Goal: Task Accomplishment & Management: Use online tool/utility

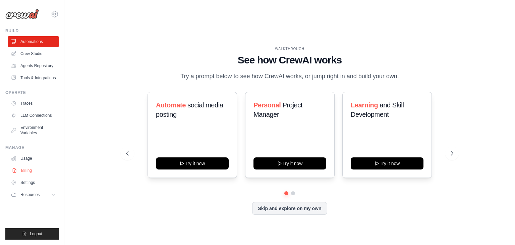
click at [30, 169] on link "Billing" at bounding box center [34, 170] width 51 height 11
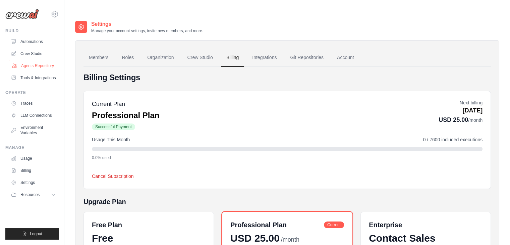
click at [42, 68] on link "Agents Repository" at bounding box center [34, 65] width 51 height 11
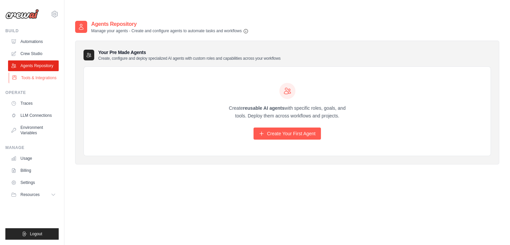
click at [46, 77] on link "Tools & Integrations" at bounding box center [34, 77] width 51 height 11
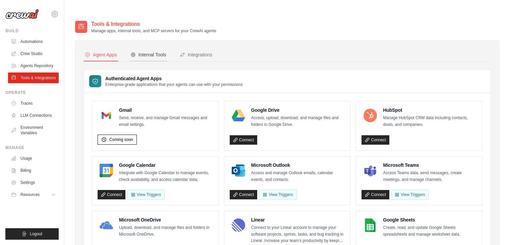
click at [154, 49] on button "Internal Tools" at bounding box center [148, 55] width 39 height 13
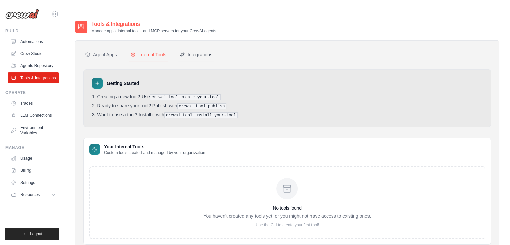
click at [203, 51] on div "Integrations" at bounding box center [196, 54] width 33 height 7
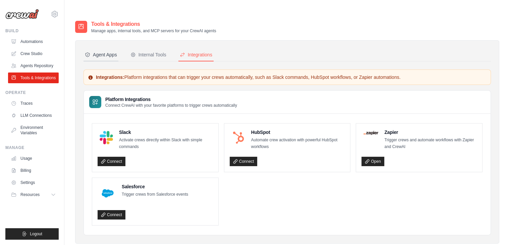
click at [101, 51] on div "Agent Apps" at bounding box center [101, 54] width 32 height 7
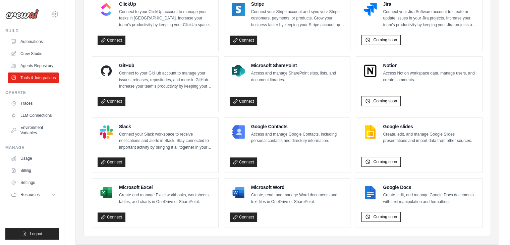
scroll to position [401, 0]
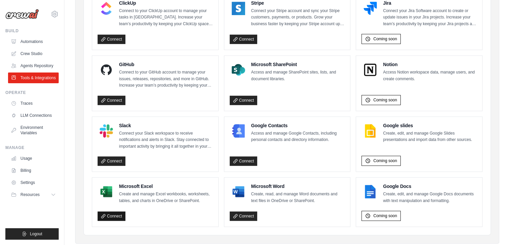
click at [118, 211] on link "Connect" at bounding box center [112, 215] width 28 height 9
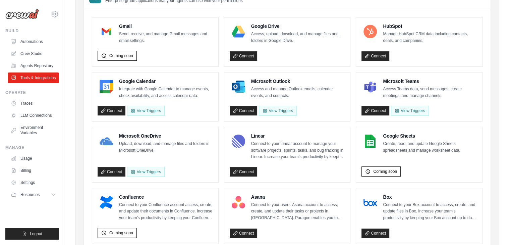
scroll to position [65, 0]
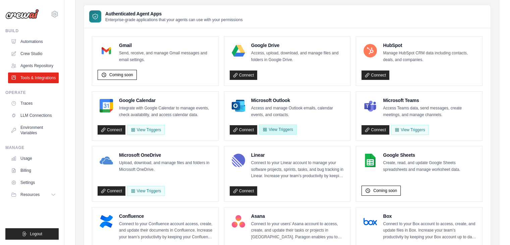
click at [287, 124] on button "View Triggers" at bounding box center [278, 129] width 38 height 10
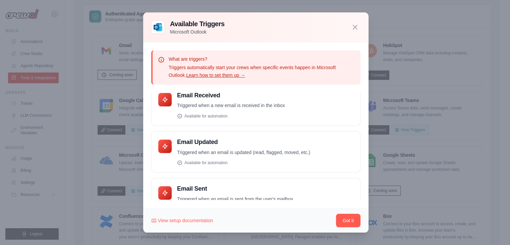
scroll to position [0, 0]
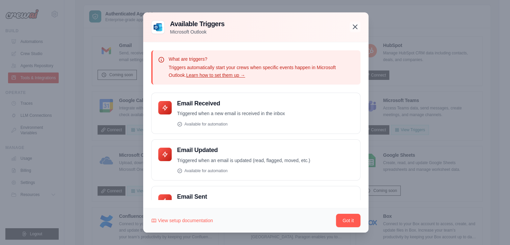
click at [355, 29] on icon "button" at bounding box center [355, 27] width 8 height 8
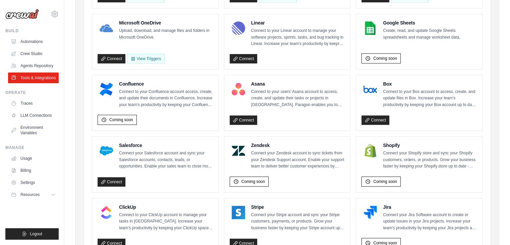
scroll to position [183, 0]
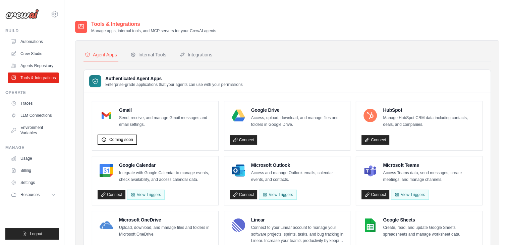
drag, startPoint x: 513, startPoint y: 68, endPoint x: 498, endPoint y: 38, distance: 33.9
click at [144, 51] on div "Internal Tools" at bounding box center [149, 54] width 36 height 7
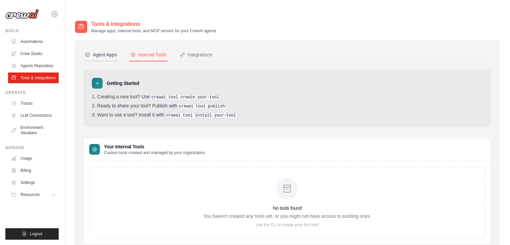
click at [106, 51] on div "Agent Apps" at bounding box center [101, 54] width 32 height 7
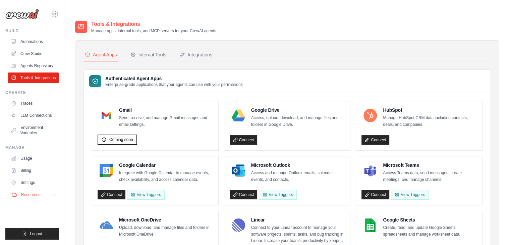
click at [51, 196] on icon at bounding box center [53, 194] width 5 height 5
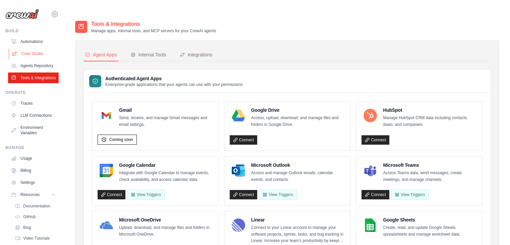
click at [43, 50] on link "Crew Studio" at bounding box center [34, 53] width 51 height 11
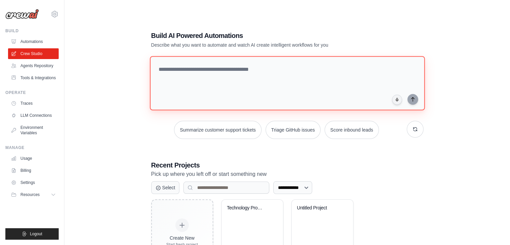
click at [204, 56] on textarea at bounding box center [287, 83] width 275 height 54
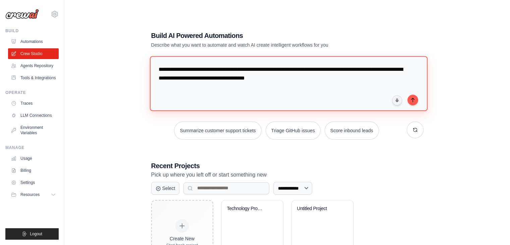
click at [191, 67] on textarea "**********" at bounding box center [289, 83] width 278 height 55
click at [220, 64] on textarea "**********" at bounding box center [289, 83] width 278 height 55
click at [228, 65] on textarea "**********" at bounding box center [289, 83] width 278 height 55
click at [323, 64] on textarea "**********" at bounding box center [289, 83] width 278 height 55
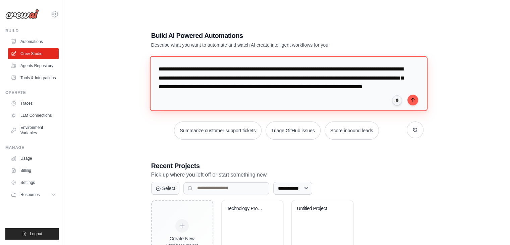
click at [315, 57] on textarea "**********" at bounding box center [289, 83] width 278 height 55
click at [391, 83] on textarea "**********" at bounding box center [289, 83] width 278 height 55
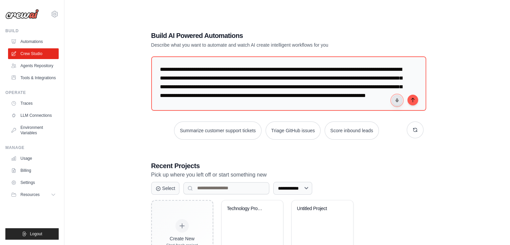
click at [395, 95] on button "button" at bounding box center [397, 100] width 11 height 11
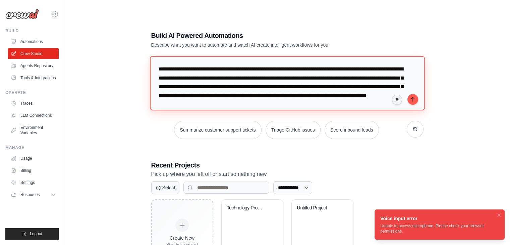
click at [387, 82] on textarea "**********" at bounding box center [287, 83] width 275 height 54
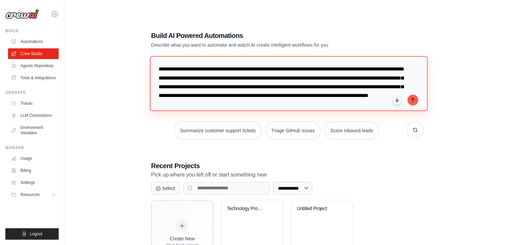
click at [333, 90] on textarea "**********" at bounding box center [289, 83] width 278 height 55
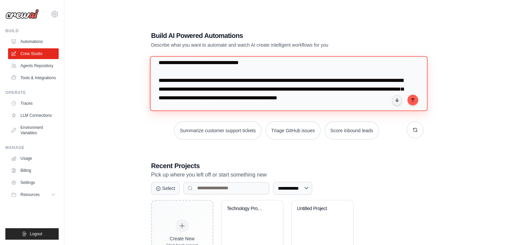
scroll to position [76, 0]
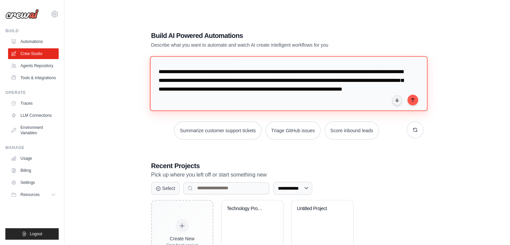
click at [341, 76] on textarea at bounding box center [289, 83] width 278 height 55
click at [348, 93] on textarea at bounding box center [289, 83] width 278 height 55
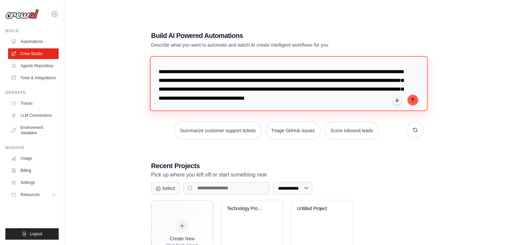
scroll to position [85, 0]
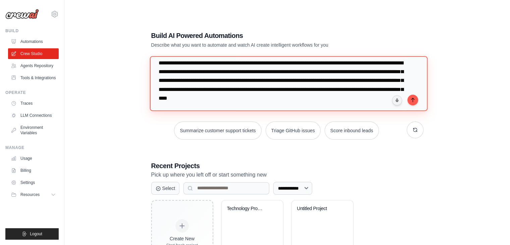
type textarea "**********"
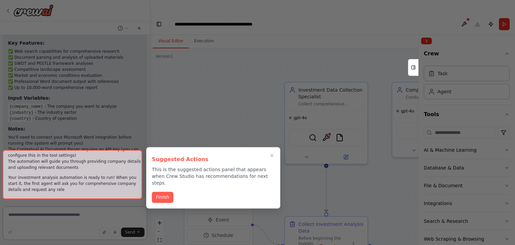
scroll to position [1164, 0]
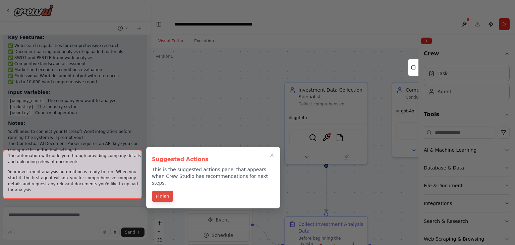
click at [164, 192] on button "Finish" at bounding box center [162, 196] width 21 height 11
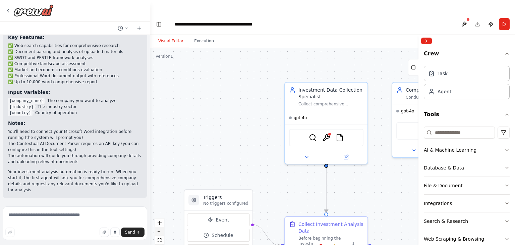
click at [162, 227] on button "zoom out" at bounding box center [159, 231] width 9 height 9
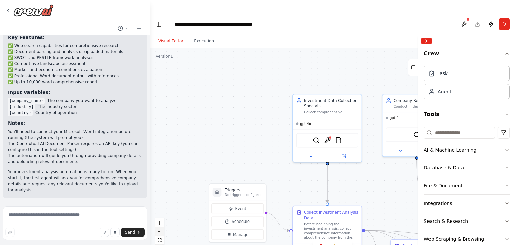
click at [162, 227] on button "zoom out" at bounding box center [159, 231] width 9 height 9
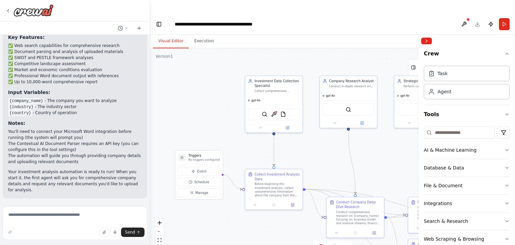
drag, startPoint x: 230, startPoint y: 141, endPoint x: 176, endPoint y: 113, distance: 60.9
click at [176, 113] on div ".deletable-edge-delete-btn { width: 20px; height: 20px; border: 0px solid #ffff…" at bounding box center [332, 153] width 365 height 210
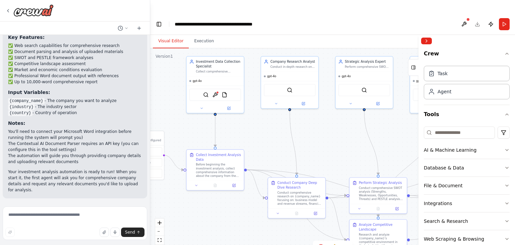
drag, startPoint x: 234, startPoint y: 119, endPoint x: 176, endPoint y: 100, distance: 61.0
click at [176, 100] on div ".deletable-edge-delete-btn { width: 20px; height: 20px; border: 0px solid #ffff…" at bounding box center [332, 153] width 365 height 210
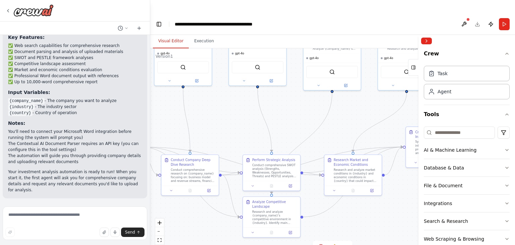
drag, startPoint x: 332, startPoint y: 135, endPoint x: 223, endPoint y: 112, distance: 110.7
click at [223, 112] on div ".deletable-edge-delete-btn { width: 20px; height: 20px; border: 0px solid #ffff…" at bounding box center [332, 153] width 365 height 210
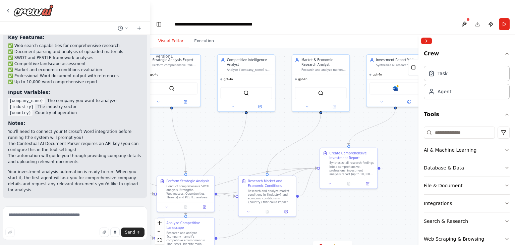
drag, startPoint x: 389, startPoint y: 206, endPoint x: 304, endPoint y: 227, distance: 88.1
click at [304, 227] on div ".deletable-edge-delete-btn { width: 20px; height: 20px; border: 0px solid #ffff…" at bounding box center [332, 153] width 365 height 210
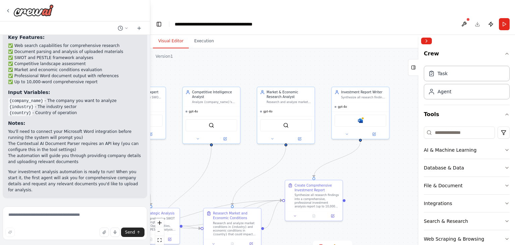
drag, startPoint x: 384, startPoint y: 191, endPoint x: 349, endPoint y: 223, distance: 47.5
click at [349, 223] on div ".deletable-edge-delete-btn { width: 20px; height: 20px; border: 0px solid #ffff…" at bounding box center [332, 153] width 365 height 210
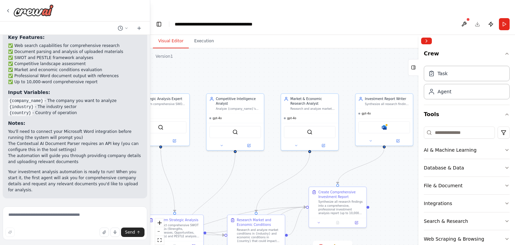
drag, startPoint x: 376, startPoint y: 171, endPoint x: 400, endPoint y: 179, distance: 24.8
click at [400, 179] on div ".deletable-edge-delete-btn { width: 20px; height: 20px; border: 0px solid #ffff…" at bounding box center [332, 153] width 365 height 210
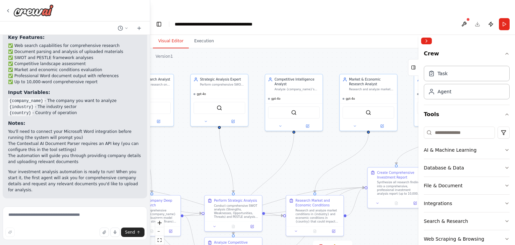
drag, startPoint x: 290, startPoint y: 177, endPoint x: 357, endPoint y: 158, distance: 69.6
click at [357, 158] on div ".deletable-edge-delete-btn { width: 20px; height: 20px; border: 0px solid #ffff…" at bounding box center [332, 153] width 365 height 210
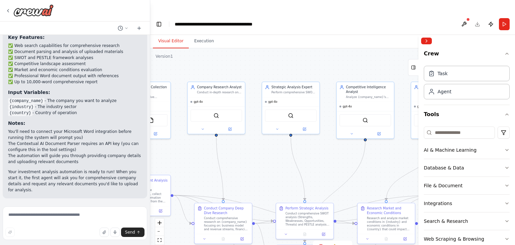
drag, startPoint x: 253, startPoint y: 146, endPoint x: 321, endPoint y: 151, distance: 67.6
click at [321, 151] on div ".deletable-edge-delete-btn { width: 20px; height: 20px; border: 0px solid #ffff…" at bounding box center [332, 153] width 365 height 210
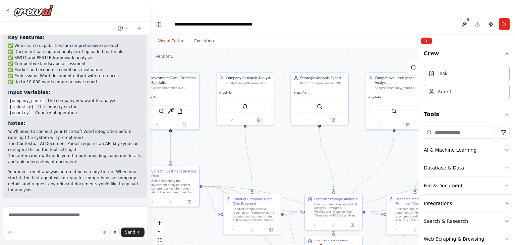
drag, startPoint x: 254, startPoint y: 157, endPoint x: 279, endPoint y: 150, distance: 25.7
click at [279, 150] on div ".deletable-edge-delete-btn { width: 20px; height: 20px; border: 0px solid #ffff…" at bounding box center [332, 153] width 365 height 210
click at [170, 107] on img at bounding box center [171, 110] width 6 height 6
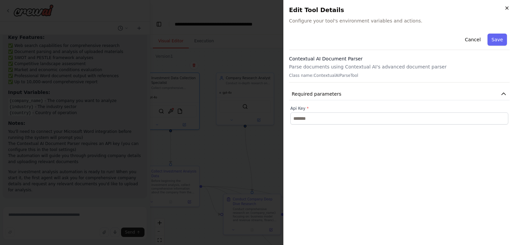
click at [506, 9] on icon "button" at bounding box center [507, 8] width 3 height 3
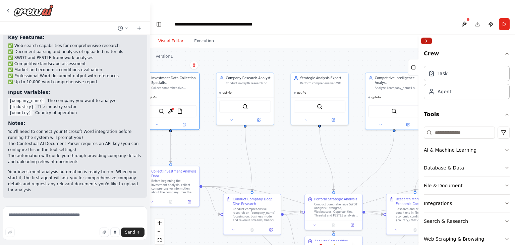
click at [431, 38] on button "Collapse right sidebar" at bounding box center [426, 41] width 11 height 7
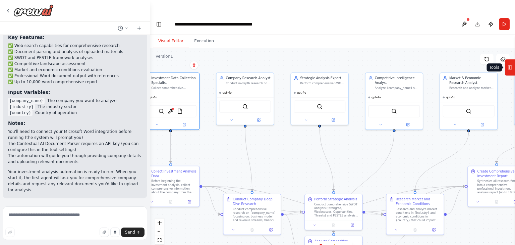
click at [510, 67] on icon at bounding box center [510, 67] width 5 height 11
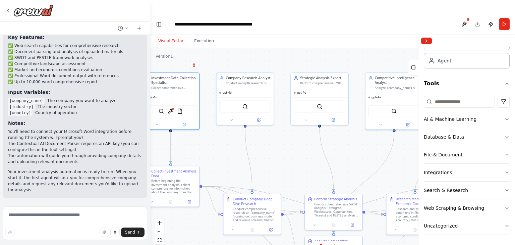
scroll to position [0, 0]
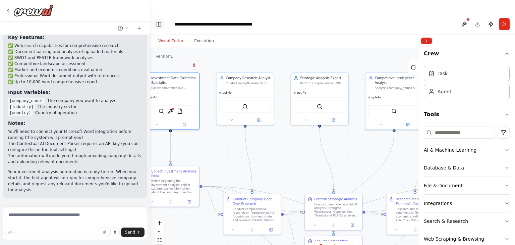
click at [158, 19] on button "Toggle Left Sidebar" at bounding box center [158, 23] width 9 height 9
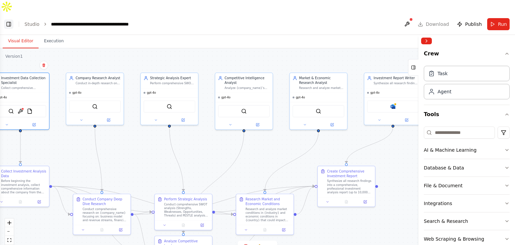
click at [8, 19] on button "Toggle Left Sidebar" at bounding box center [8, 23] width 9 height 9
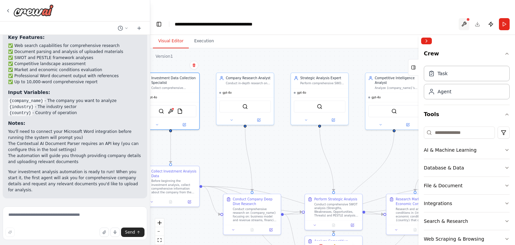
click at [463, 18] on button at bounding box center [464, 24] width 11 height 12
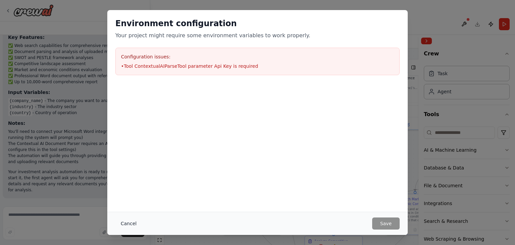
click at [126, 226] on button "Cancel" at bounding box center [128, 223] width 27 height 12
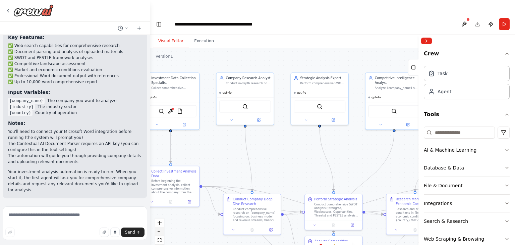
click at [161, 227] on button "zoom out" at bounding box center [159, 231] width 9 height 9
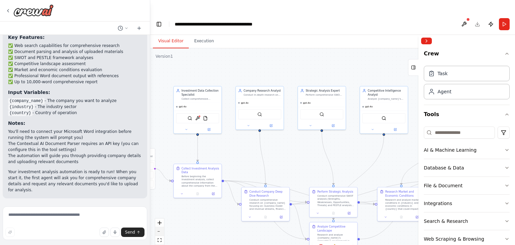
click at [161, 227] on button "zoom out" at bounding box center [159, 231] width 9 height 9
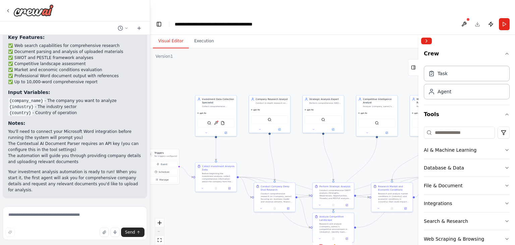
click at [161, 218] on div "React Flow controls" at bounding box center [159, 235] width 9 height 35
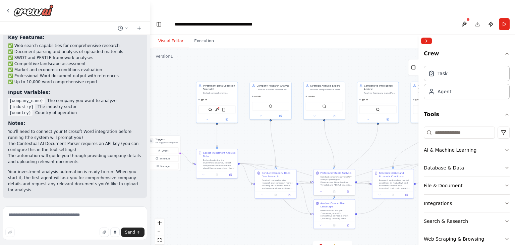
drag, startPoint x: 200, startPoint y: 214, endPoint x: 201, endPoint y: 201, distance: 13.5
click at [201, 201] on div ".deletable-edge-delete-btn { width: 20px; height: 20px; border: 0px solid #ffff…" at bounding box center [332, 153] width 365 height 210
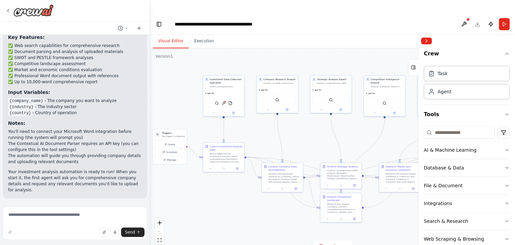
drag, startPoint x: 260, startPoint y: 213, endPoint x: 266, endPoint y: 207, distance: 9.3
click at [266, 207] on div ".deletable-edge-delete-btn { width: 20px; height: 20px; border: 0px solid #ffff…" at bounding box center [332, 153] width 365 height 210
drag, startPoint x: 224, startPoint y: 202, endPoint x: 189, endPoint y: 173, distance: 44.9
click at [189, 173] on div ".deletable-edge-delete-btn { width: 20px; height: 20px; border: 0px solid #ffff…" at bounding box center [332, 153] width 365 height 210
click at [8, 9] on icon at bounding box center [7, 10] width 5 height 5
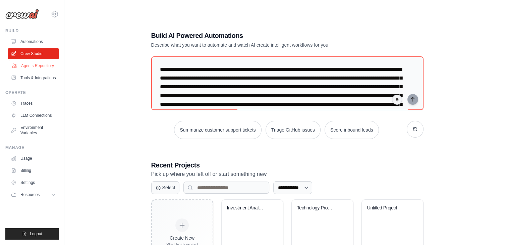
click at [41, 67] on link "Agents Repository" at bounding box center [34, 65] width 51 height 11
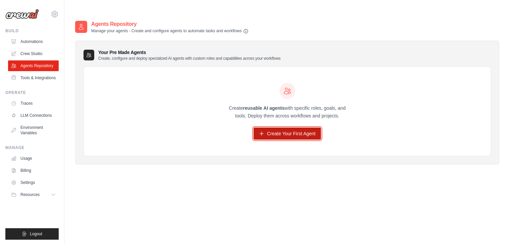
click at [270, 128] on link "Create Your First Agent" at bounding box center [287, 134] width 67 height 12
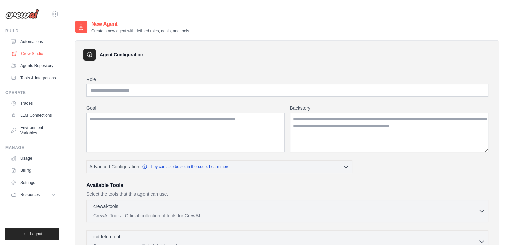
click at [38, 52] on link "Crew Studio" at bounding box center [34, 53] width 51 height 11
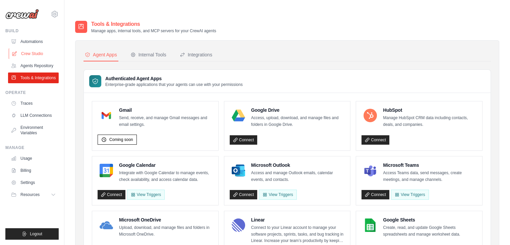
click at [35, 54] on link "Crew Studio" at bounding box center [34, 53] width 51 height 11
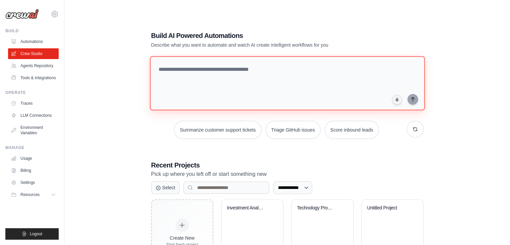
click at [243, 64] on textarea at bounding box center [287, 83] width 275 height 54
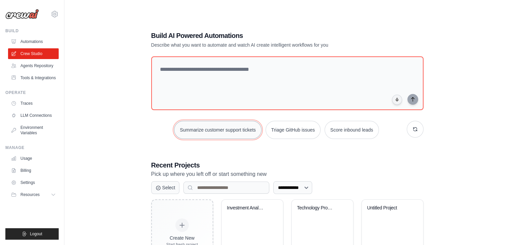
click at [227, 121] on button "Summarize customer support tickets" at bounding box center [217, 130] width 87 height 18
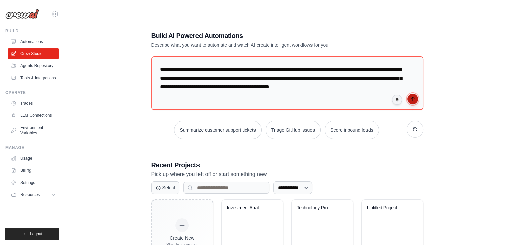
click at [411, 96] on icon "submit" at bounding box center [412, 98] width 5 height 5
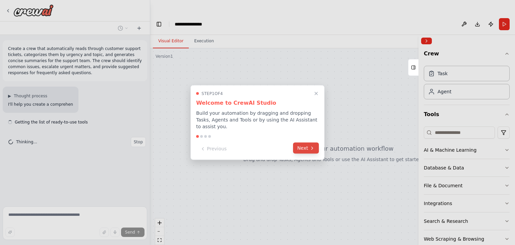
click at [300, 146] on button "Next" at bounding box center [306, 148] width 26 height 11
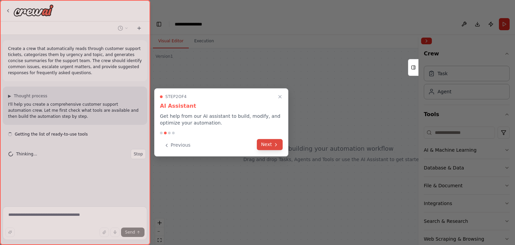
click at [272, 143] on button "Next" at bounding box center [270, 144] width 26 height 11
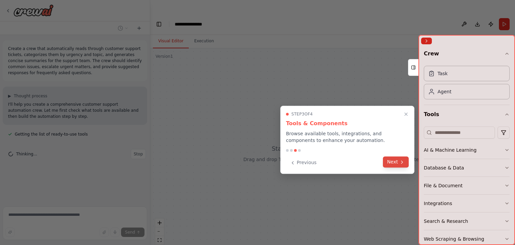
click at [399, 161] on button "Next" at bounding box center [396, 161] width 26 height 11
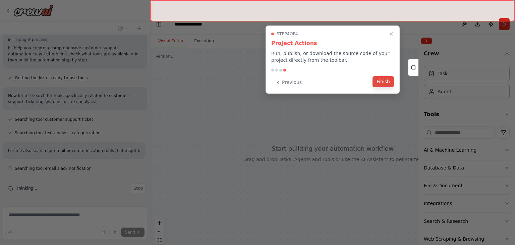
scroll to position [62, 0]
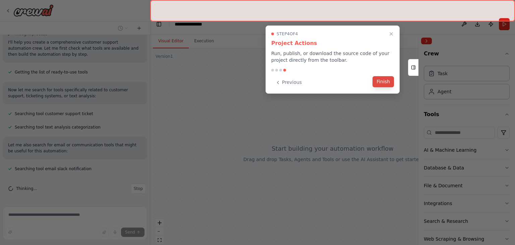
click at [384, 82] on button "Finish" at bounding box center [383, 81] width 21 height 11
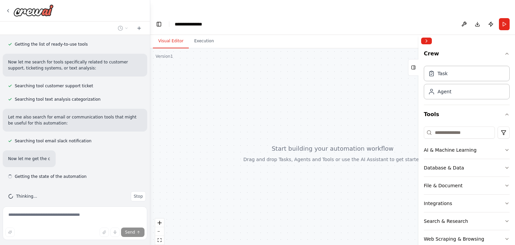
scroll to position [98, 0]
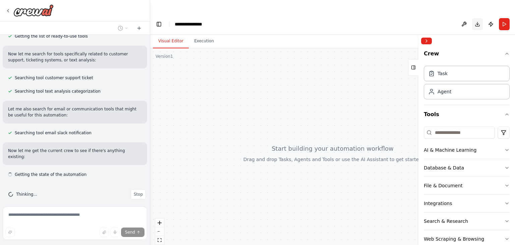
click at [478, 18] on button "Download" at bounding box center [477, 24] width 11 height 12
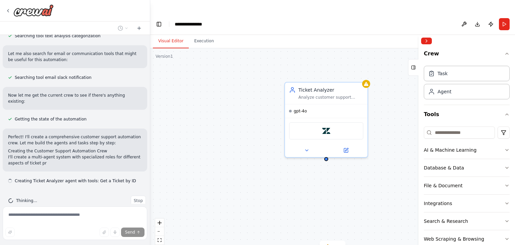
scroll to position [160, 0]
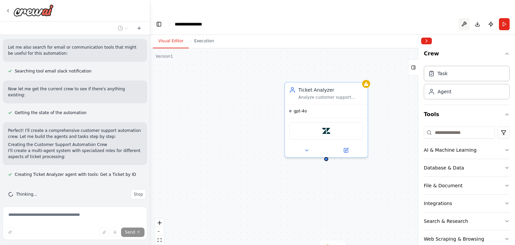
click at [464, 18] on button at bounding box center [464, 24] width 11 height 12
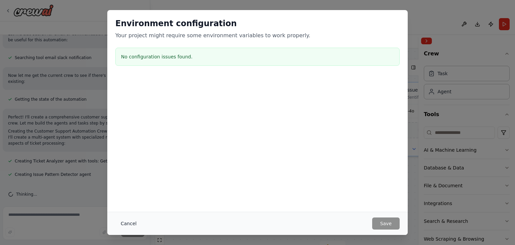
click at [132, 223] on button "Cancel" at bounding box center [128, 223] width 27 height 12
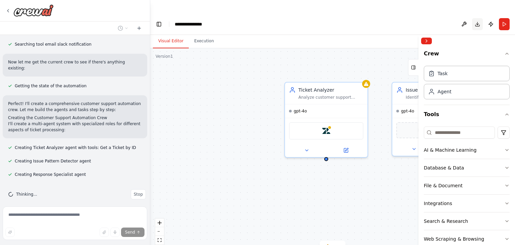
scroll to position [200, 0]
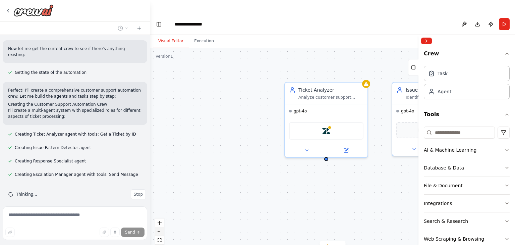
click at [158, 227] on button "zoom out" at bounding box center [159, 231] width 9 height 9
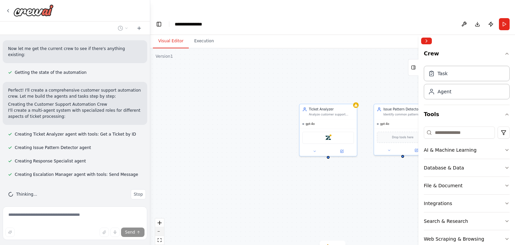
click at [158, 227] on button "zoom out" at bounding box center [159, 231] width 9 height 9
click at [158, 218] on div "React Flow controls" at bounding box center [159, 235] width 9 height 35
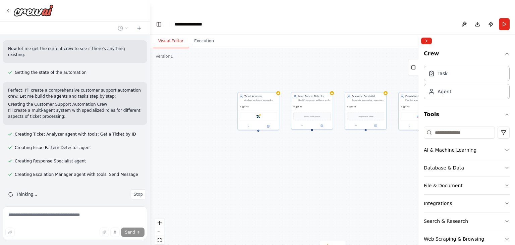
drag, startPoint x: 248, startPoint y: 211, endPoint x: 176, endPoint y: 185, distance: 77.0
click at [176, 185] on div "Ticket Analyzer Analyze customer support tickets from {ticket_source} to catego…" at bounding box center [332, 153] width 365 height 210
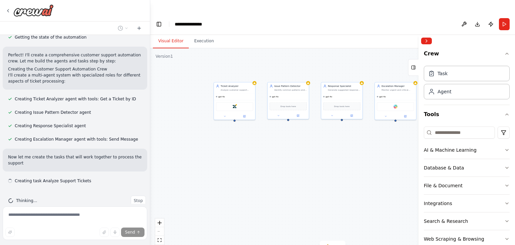
scroll to position [242, 0]
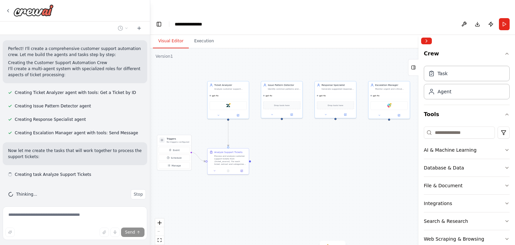
drag, startPoint x: 242, startPoint y: 195, endPoint x: 211, endPoint y: 186, distance: 31.9
click at [211, 186] on div ".deletable-edge-delete-btn { width: 20px; height: 20px; border: 0px solid #ffff…" at bounding box center [332, 153] width 365 height 210
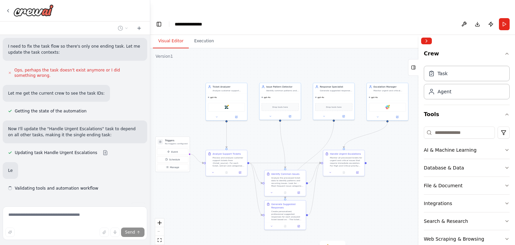
scroll to position [477, 0]
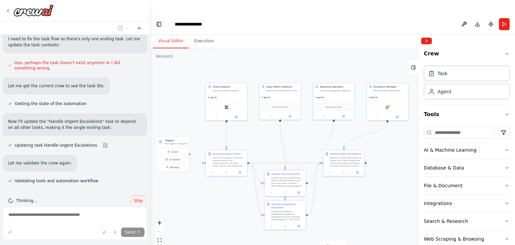
click at [135, 198] on span "Stop" at bounding box center [138, 200] width 9 height 5
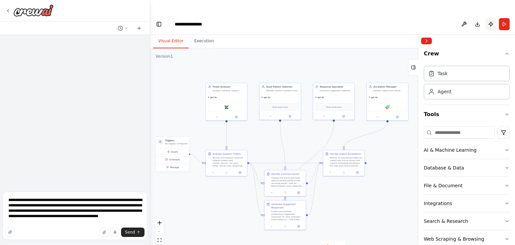
click at [491, 18] on button "Publish" at bounding box center [491, 24] width 11 height 12
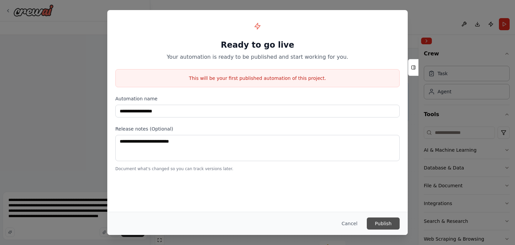
click at [379, 221] on button "Publish" at bounding box center [383, 223] width 33 height 12
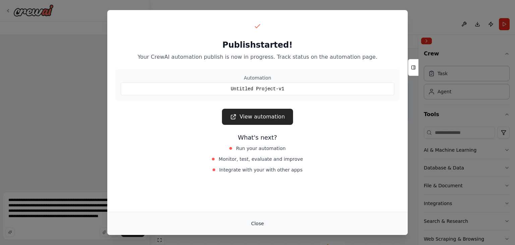
click at [263, 222] on button "Close" at bounding box center [257, 223] width 23 height 12
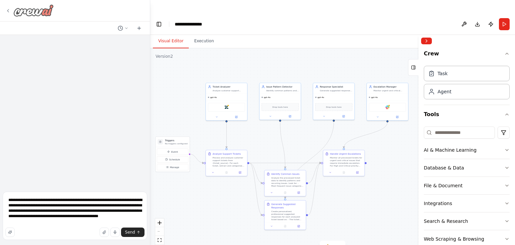
click at [7, 11] on icon at bounding box center [7, 10] width 5 height 5
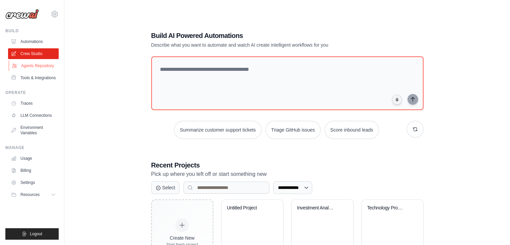
click at [40, 65] on link "Agents Repository" at bounding box center [34, 65] width 51 height 11
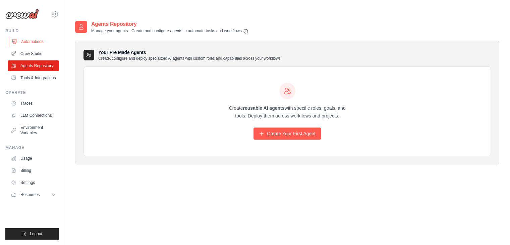
click at [39, 39] on link "Automations" at bounding box center [34, 41] width 51 height 11
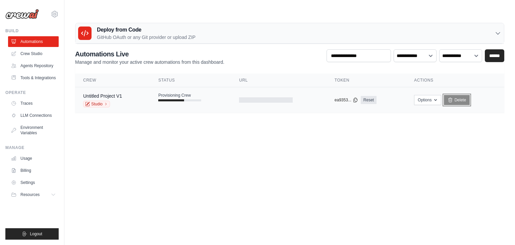
click at [458, 95] on link "Delete" at bounding box center [457, 100] width 26 height 10
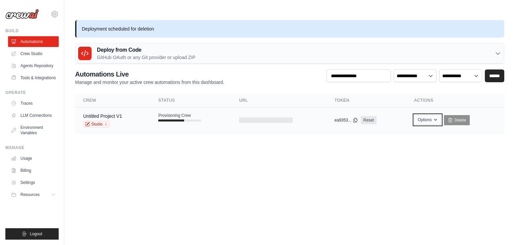
click at [434, 117] on icon "button" at bounding box center [435, 119] width 5 height 5
click at [40, 66] on link "Agents Repository" at bounding box center [34, 65] width 51 height 11
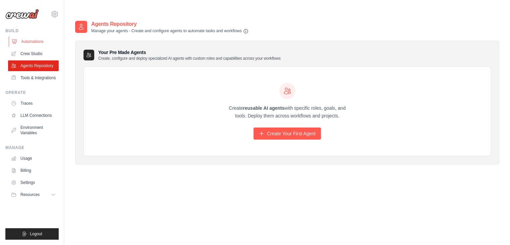
click at [37, 40] on link "Automations" at bounding box center [34, 41] width 51 height 11
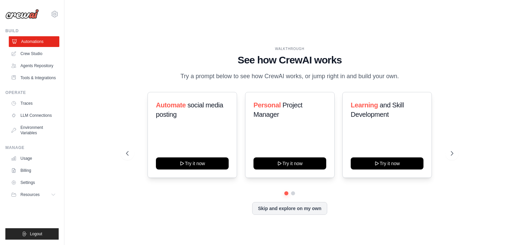
click at [39, 41] on link "Automations" at bounding box center [34, 41] width 51 height 11
click at [451, 150] on icon at bounding box center [453, 153] width 7 height 7
click at [452, 150] on icon at bounding box center [453, 153] width 7 height 7
click at [45, 44] on link "Automations" at bounding box center [34, 41] width 51 height 11
click at [45, 44] on link "Automations" at bounding box center [33, 41] width 51 height 11
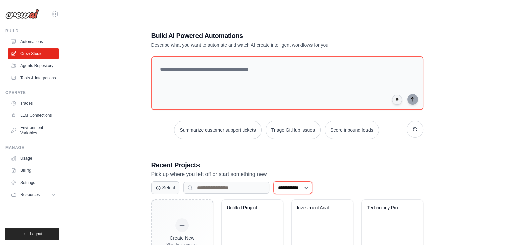
click at [312, 181] on select "**********" at bounding box center [292, 187] width 39 height 13
click at [47, 116] on link "LLM Connections" at bounding box center [34, 115] width 51 height 11
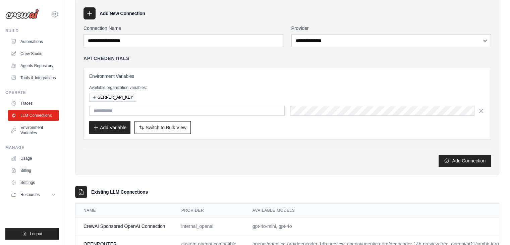
scroll to position [57, 0]
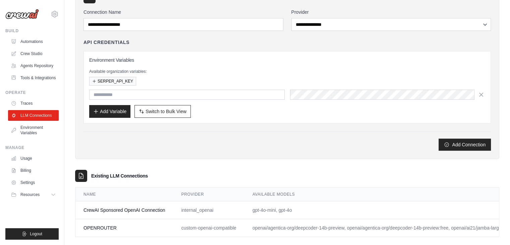
click at [107, 219] on td "OPENROUTER" at bounding box center [125, 228] width 98 height 18
click at [108, 219] on td "OPENROUTER" at bounding box center [125, 228] width 98 height 18
click at [137, 219] on td "OPENROUTER" at bounding box center [125, 228] width 98 height 18
click at [33, 128] on link "Environment Variables" at bounding box center [34, 130] width 51 height 16
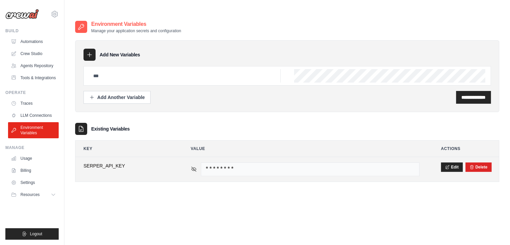
click at [194, 166] on icon at bounding box center [194, 169] width 6 height 6
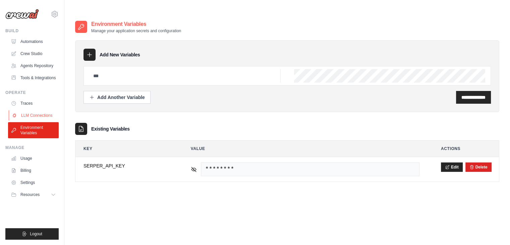
click at [38, 116] on link "LLM Connections" at bounding box center [34, 115] width 51 height 11
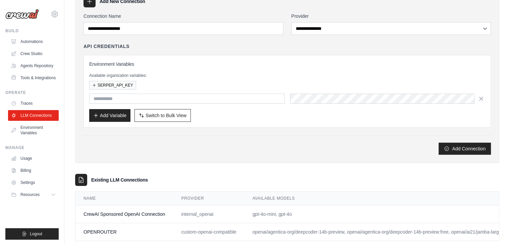
scroll to position [57, 0]
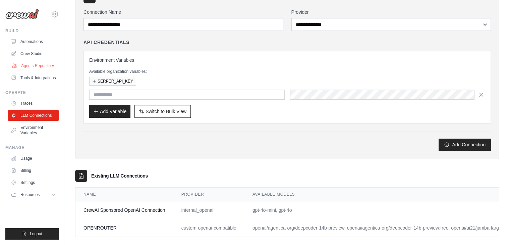
click at [42, 69] on link "Agents Repository" at bounding box center [34, 65] width 51 height 11
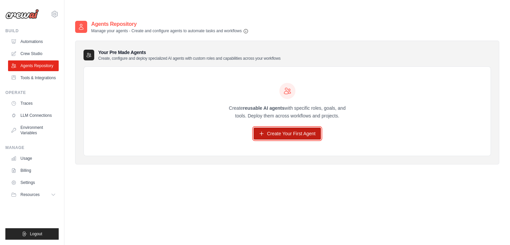
click at [296, 128] on link "Create Your First Agent" at bounding box center [287, 134] width 67 height 12
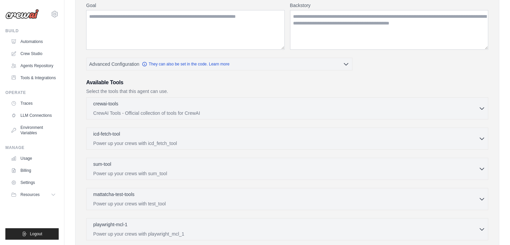
scroll to position [111, 0]
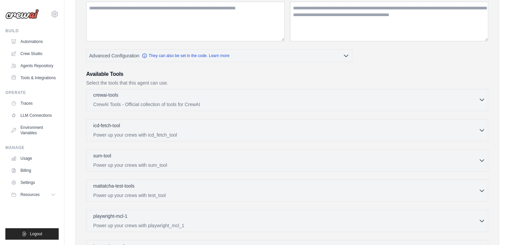
click at [482, 96] on icon "button" at bounding box center [482, 99] width 7 height 7
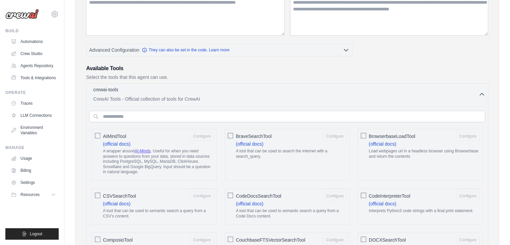
scroll to position [110, 0]
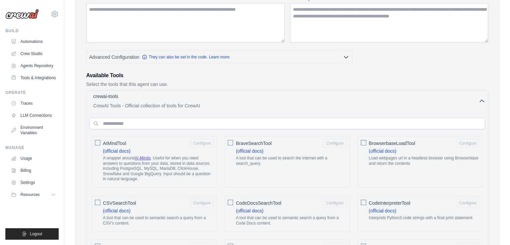
click at [480, 98] on icon "button" at bounding box center [482, 101] width 7 height 7
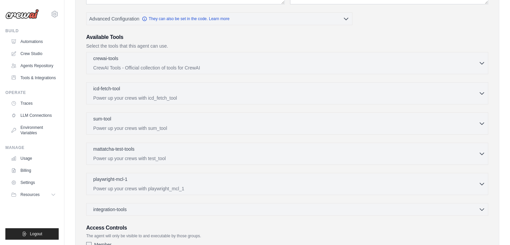
scroll to position [150, 0]
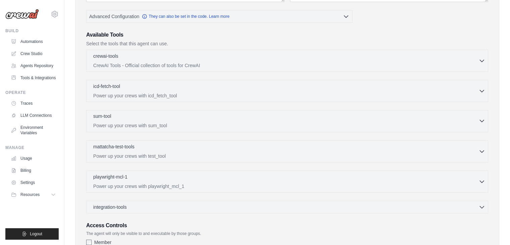
click at [481, 117] on icon "button" at bounding box center [482, 120] width 7 height 7
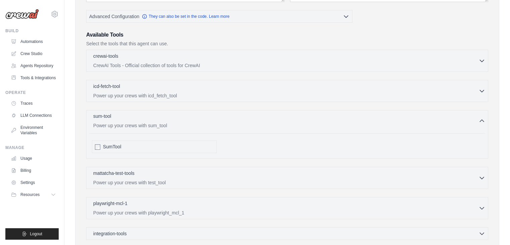
click at [481, 120] on icon "button" at bounding box center [482, 121] width 4 height 2
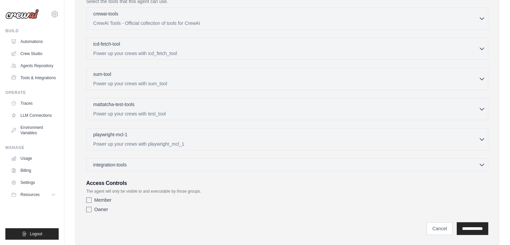
scroll to position [195, 0]
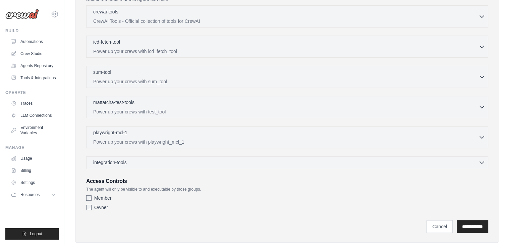
click at [481, 159] on icon "button" at bounding box center [482, 162] width 7 height 7
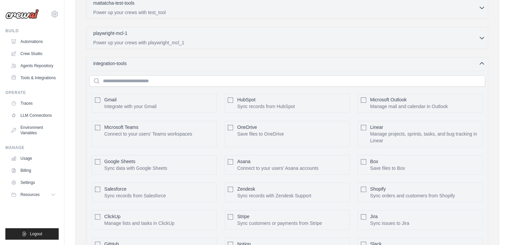
scroll to position [287, 0]
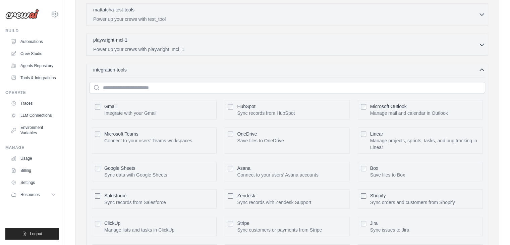
click at [483, 66] on icon "button" at bounding box center [482, 69] width 7 height 7
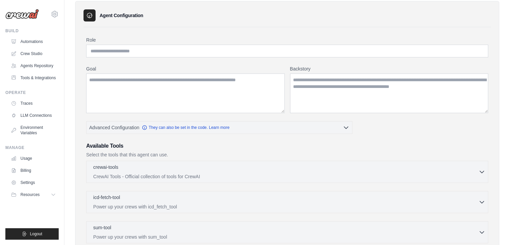
scroll to position [0, 0]
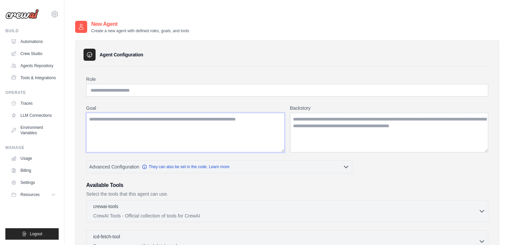
click at [201, 116] on textarea "Goal" at bounding box center [185, 133] width 199 height 40
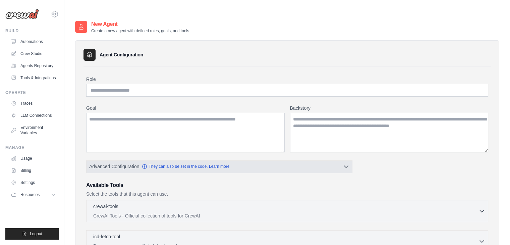
click at [335, 160] on button "Advanced Configuration They can also be set in the code. Learn more" at bounding box center [220, 166] width 266 height 12
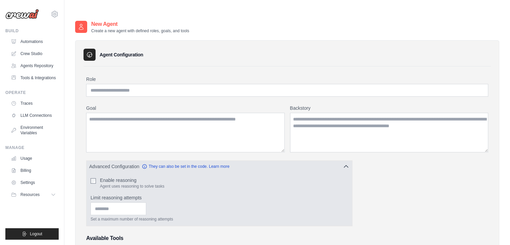
click at [335, 160] on button "Advanced Configuration They can also be set in the code. Learn more" at bounding box center [220, 166] width 266 height 12
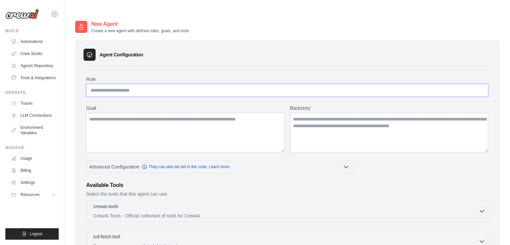
click at [141, 84] on input "Role" at bounding box center [287, 90] width 402 height 13
type input "**********"
click at [158, 113] on textarea "Goal" at bounding box center [185, 133] width 199 height 40
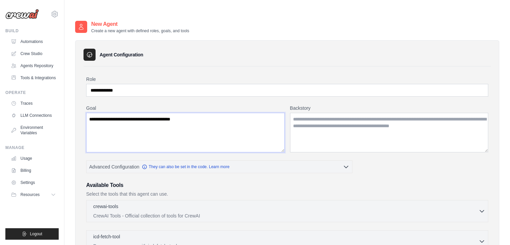
drag, startPoint x: 205, startPoint y: 106, endPoint x: 64, endPoint y: 101, distance: 141.4
click at [64, 101] on body "jpreineck@gmail.com Settings Build Automations" at bounding box center [255, 227] width 510 height 455
type textarea "**********"
click at [323, 113] on textarea "Backstory" at bounding box center [389, 133] width 199 height 40
paste textarea "**********"
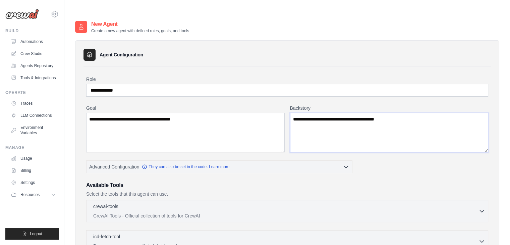
type textarea "**********"
drag, startPoint x: 228, startPoint y: 104, endPoint x: 71, endPoint y: 117, distance: 156.6
click at [71, 117] on div "**********" at bounding box center [287, 234] width 446 height 428
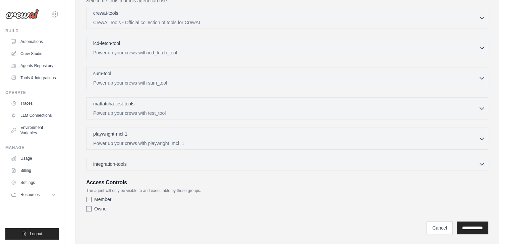
scroll to position [195, 0]
type textarea "**********"
click at [477, 220] on input "**********" at bounding box center [473, 226] width 32 height 13
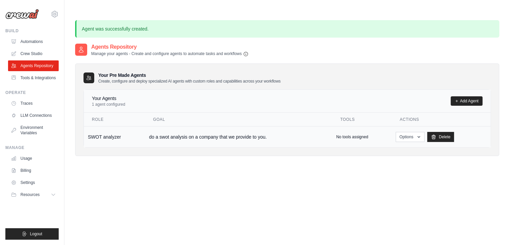
click at [164, 126] on td "do a swot analysis on a company that we provide to you." at bounding box center [238, 136] width 187 height 21
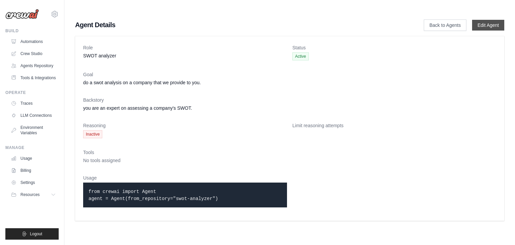
click at [479, 20] on link "Edit Agent" at bounding box center [488, 25] width 32 height 11
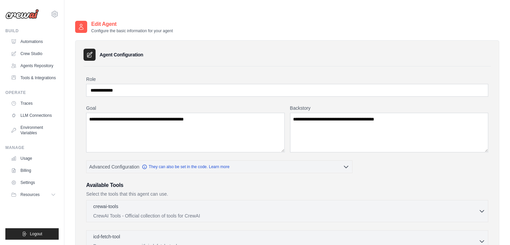
click at [88, 51] on icon at bounding box center [89, 54] width 7 height 7
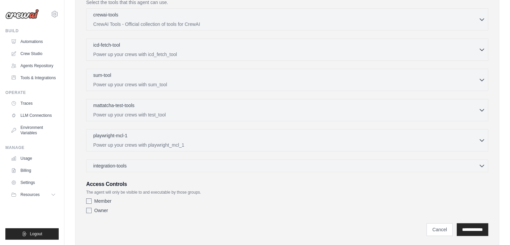
scroll to position [195, 0]
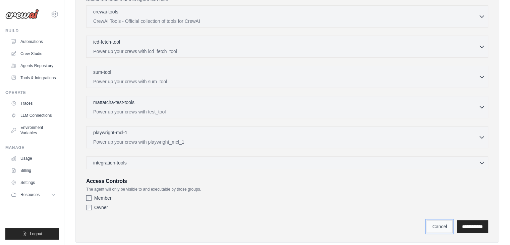
click at [435, 220] on link "Cancel" at bounding box center [440, 226] width 26 height 13
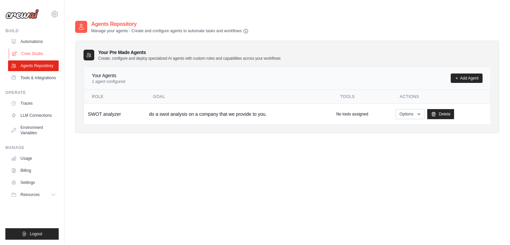
click at [32, 53] on link "Crew Studio" at bounding box center [34, 53] width 51 height 11
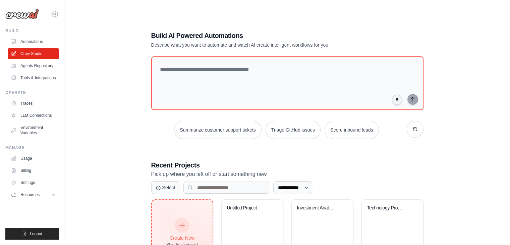
click at [178, 218] on div at bounding box center [182, 225] width 15 height 15
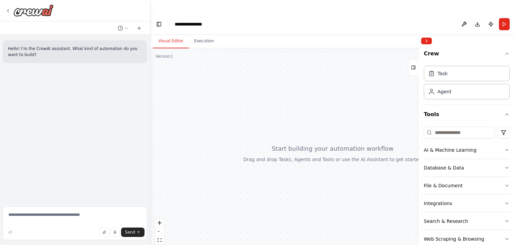
scroll to position [50, 0]
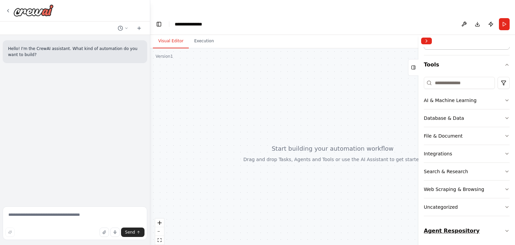
click at [506, 230] on icon "button" at bounding box center [507, 230] width 3 height 1
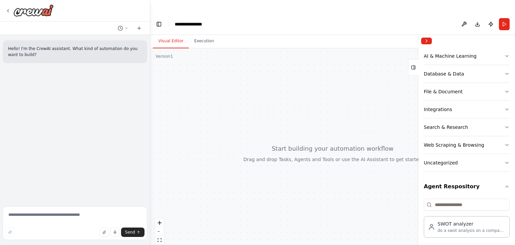
scroll to position [97, 0]
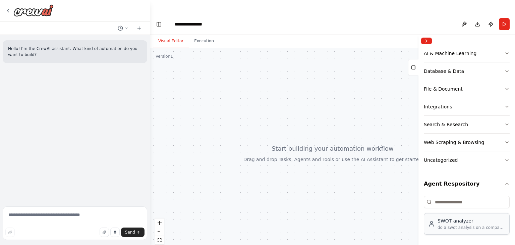
click at [486, 223] on div "SWOT analyzer" at bounding box center [472, 220] width 68 height 7
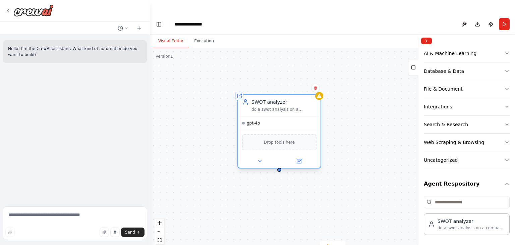
drag, startPoint x: 368, startPoint y: 141, endPoint x: 287, endPoint y: 88, distance: 97.0
click at [287, 99] on div "SWOT analyzer" at bounding box center [284, 102] width 65 height 7
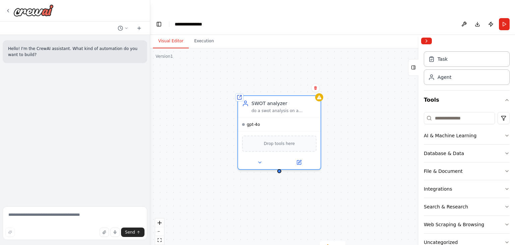
scroll to position [0, 0]
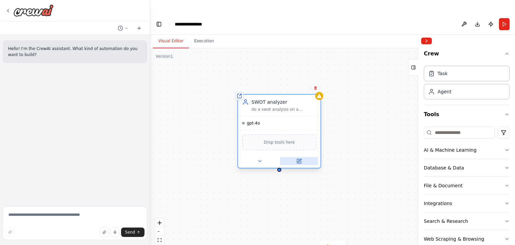
click at [300, 159] on icon at bounding box center [299, 161] width 4 height 4
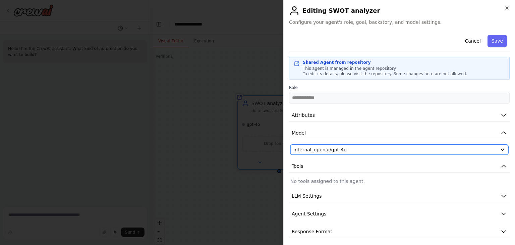
click at [500, 150] on icon "button" at bounding box center [502, 149] width 5 height 5
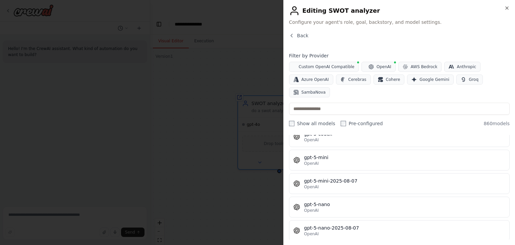
scroll to position [18490, 0]
click at [299, 37] on span "Back" at bounding box center [302, 35] width 11 height 7
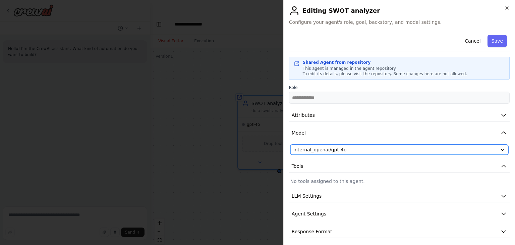
click at [501, 150] on icon "button" at bounding box center [502, 150] width 3 height 2
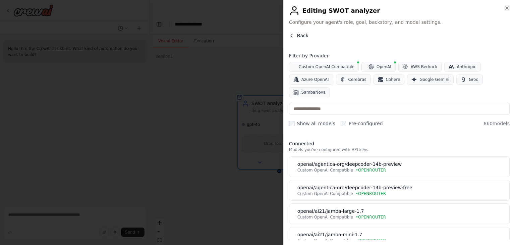
click at [295, 33] on button "Back" at bounding box center [298, 35] width 19 height 7
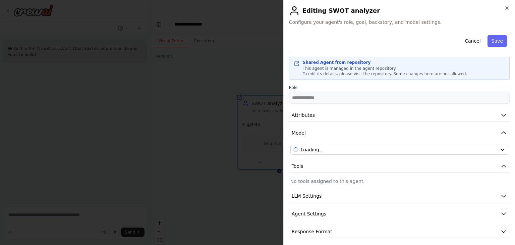
scroll to position [3, 0]
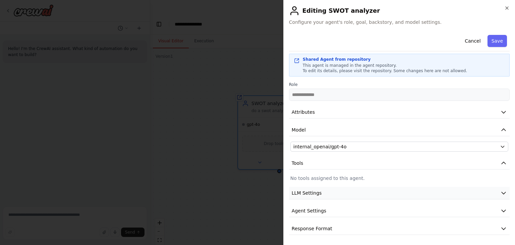
click at [501, 192] on icon "button" at bounding box center [504, 193] width 7 height 7
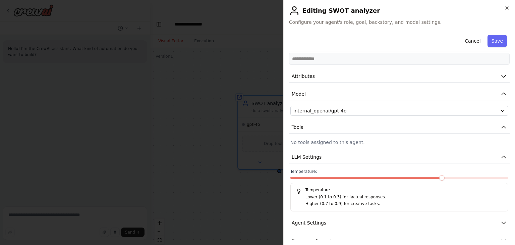
scroll to position [51, 0]
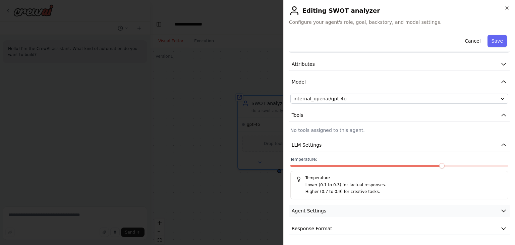
click at [501, 211] on icon "button" at bounding box center [504, 210] width 7 height 7
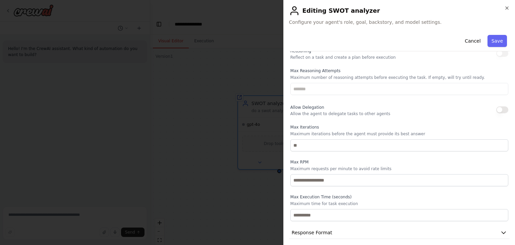
scroll to position [231, 0]
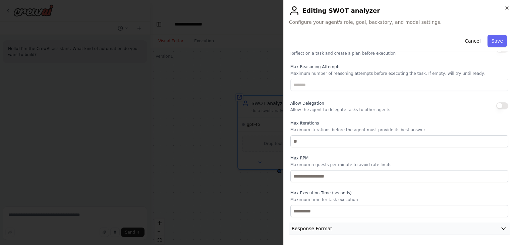
click at [501, 228] on icon "button" at bounding box center [504, 228] width 7 height 7
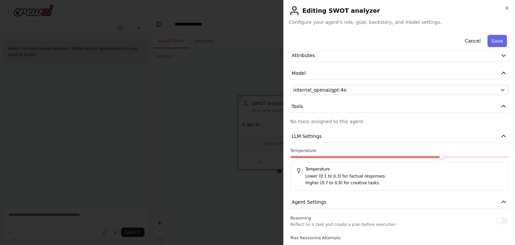
scroll to position [58, 0]
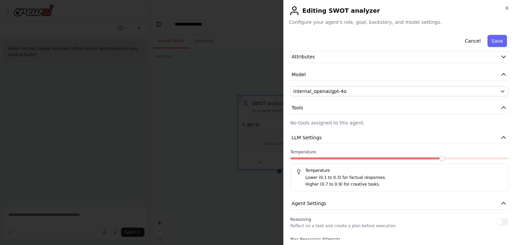
click at [440, 159] on span at bounding box center [442, 158] width 5 height 5
click at [440, 161] on span at bounding box center [442, 158] width 5 height 5
click at [431, 153] on label "Temperature: 0.6" at bounding box center [400, 151] width 218 height 5
click at [432, 158] on span at bounding box center [400, 158] width 218 height 2
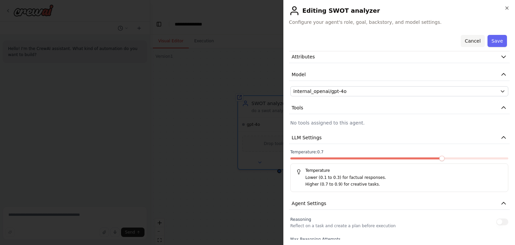
click at [473, 45] on button "Cancel" at bounding box center [473, 41] width 24 height 12
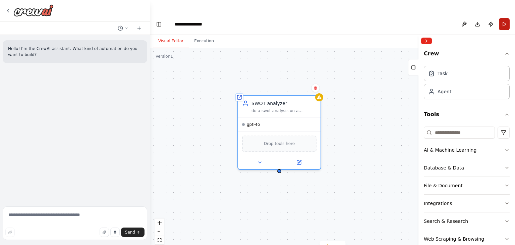
click at [505, 18] on button "Run" at bounding box center [504, 24] width 11 height 12
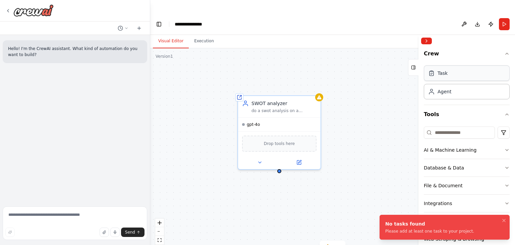
click at [456, 73] on div "Task" at bounding box center [467, 72] width 86 height 15
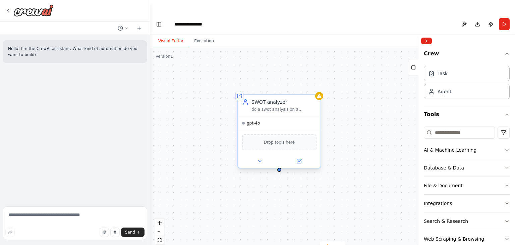
click at [282, 99] on div "SWOT analyzer" at bounding box center [284, 102] width 65 height 7
click at [261, 158] on icon at bounding box center [259, 160] width 5 height 5
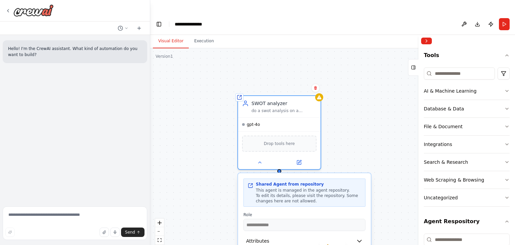
scroll to position [46, 0]
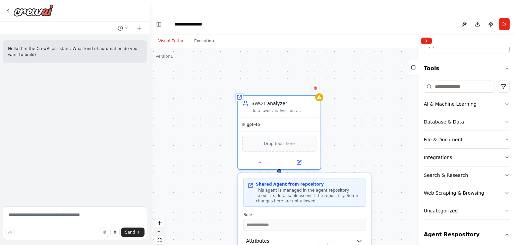
click at [160, 227] on button "zoom out" at bounding box center [159, 231] width 9 height 9
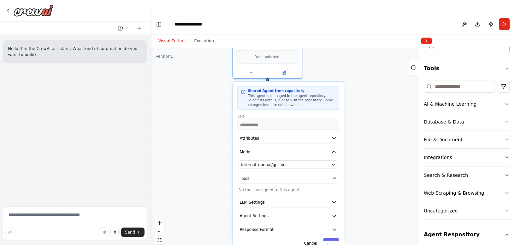
drag, startPoint x: 211, startPoint y: 183, endPoint x: 191, endPoint y: 97, distance: 88.2
click at [191, 97] on div "**********" at bounding box center [332, 153] width 365 height 210
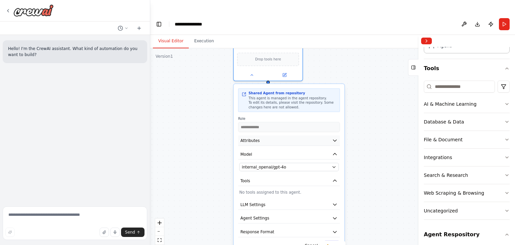
click at [338, 138] on icon "button" at bounding box center [335, 141] width 6 height 6
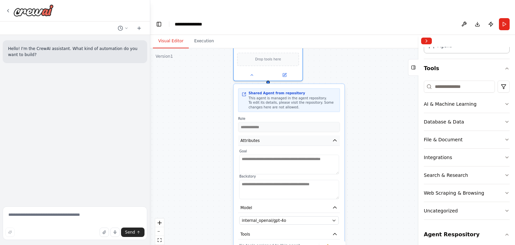
click at [338, 138] on icon "button" at bounding box center [335, 141] width 6 height 6
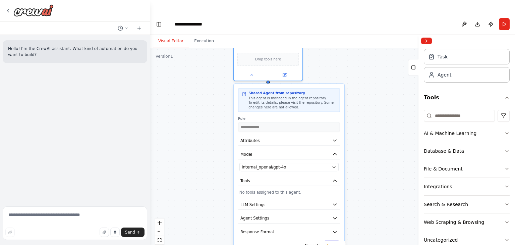
scroll to position [0, 0]
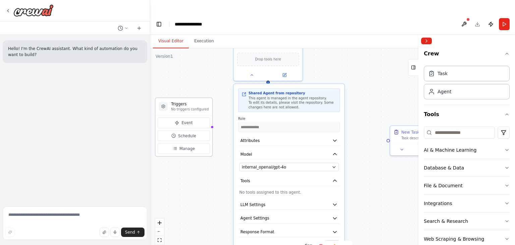
drag, startPoint x: 220, startPoint y: 92, endPoint x: 184, endPoint y: 92, distance: 36.9
click at [184, 101] on h3 "Triggers" at bounding box center [190, 104] width 38 height 6
drag, startPoint x: 400, startPoint y: 117, endPoint x: 361, endPoint y: 92, distance: 46.6
click at [361, 106] on div "New Task Task description" at bounding box center [386, 111] width 62 height 11
click at [368, 120] on div at bounding box center [385, 125] width 69 height 11
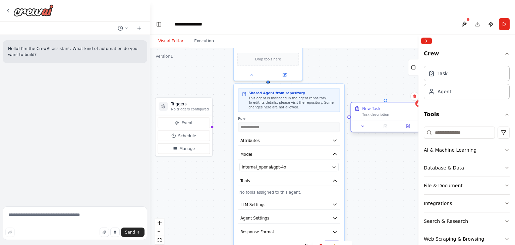
click at [372, 104] on div "New Task Task description" at bounding box center [385, 111] width 69 height 18
click at [413, 123] on button at bounding box center [408, 126] width 19 height 7
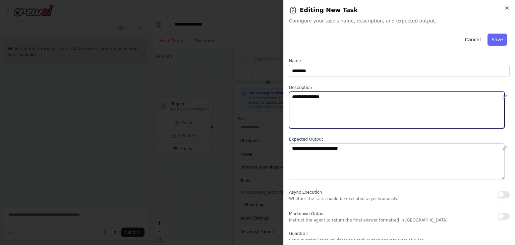
drag, startPoint x: 329, startPoint y: 97, endPoint x: 263, endPoint y: 98, distance: 65.8
click at [263, 98] on body "**********" at bounding box center [257, 129] width 515 height 258
type textarea "*"
type textarea "**********"
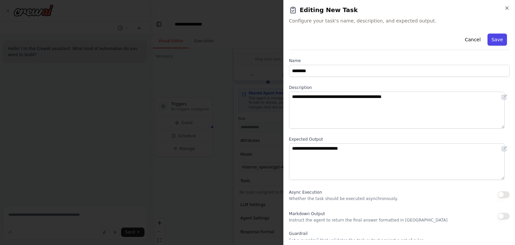
click at [494, 37] on button "Save" at bounding box center [497, 40] width 19 height 12
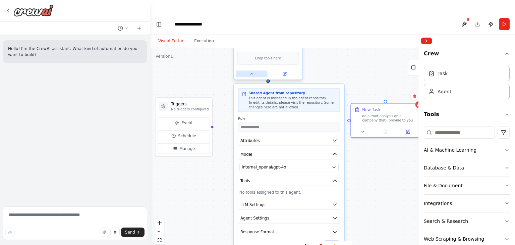
click at [252, 72] on icon at bounding box center [252, 74] width 4 height 4
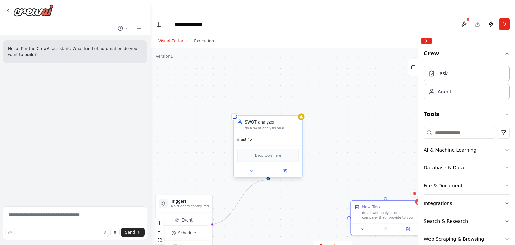
drag, startPoint x: 212, startPoint y: 114, endPoint x: 268, endPoint y: 167, distance: 77.6
click at [268, 167] on div "Triggers No triggers configured Event Schedule Manage Shared agent from reposit…" at bounding box center [332, 153] width 365 height 210
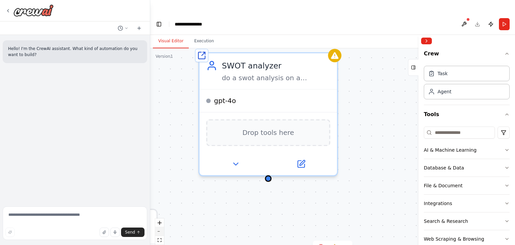
click at [161, 227] on button "zoom out" at bounding box center [159, 231] width 9 height 9
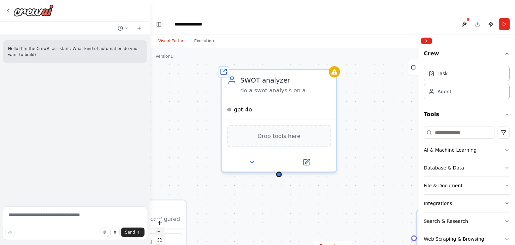
click at [161, 227] on button "zoom out" at bounding box center [159, 231] width 9 height 9
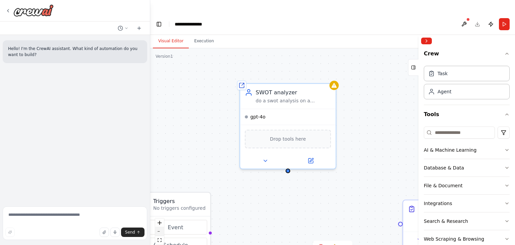
click at [161, 227] on button "zoom out" at bounding box center [159, 231] width 9 height 9
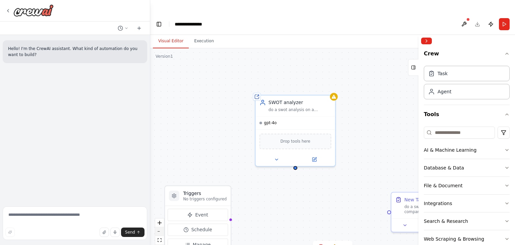
click at [161, 227] on button "zoom out" at bounding box center [159, 231] width 9 height 9
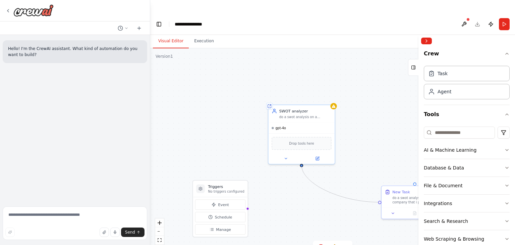
drag, startPoint x: 380, startPoint y: 189, endPoint x: 299, endPoint y: 151, distance: 89.3
click at [299, 151] on div "Triggers No triggers configured Event Schedule Manage Shared agent from reposit…" at bounding box center [332, 153] width 365 height 210
click at [228, 199] on button "Event" at bounding box center [220, 204] width 50 height 10
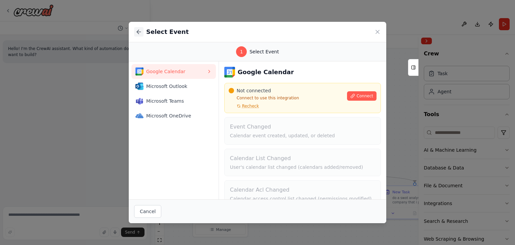
click at [139, 30] on icon at bounding box center [138, 32] width 2 height 4
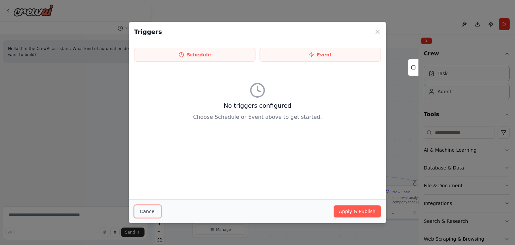
click at [150, 208] on button "Cancel" at bounding box center [147, 211] width 27 height 13
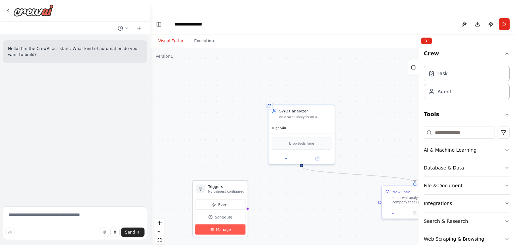
click at [226, 227] on span "Manage" at bounding box center [223, 229] width 15 height 5
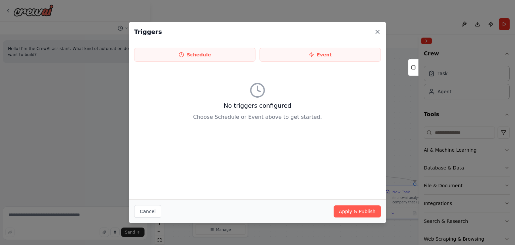
click at [379, 30] on icon at bounding box center [377, 32] width 7 height 7
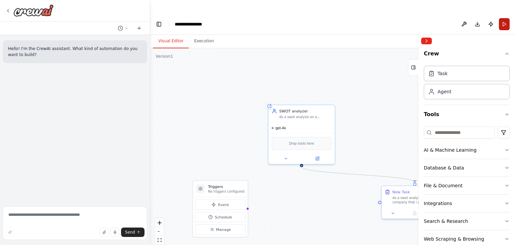
click at [506, 18] on button "Run" at bounding box center [504, 24] width 11 height 12
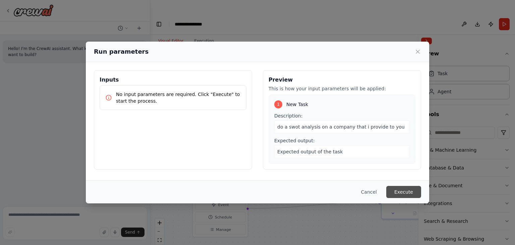
click at [402, 192] on button "Execute" at bounding box center [404, 192] width 35 height 12
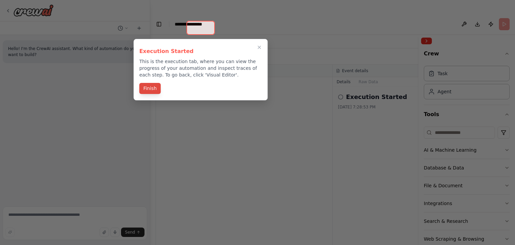
click at [153, 88] on button "Finish" at bounding box center [149, 88] width 21 height 11
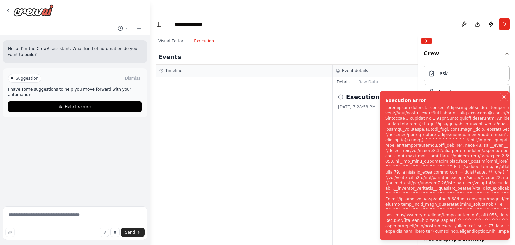
click at [503, 96] on icon "Notifications (F8)" at bounding box center [504, 97] width 3 height 3
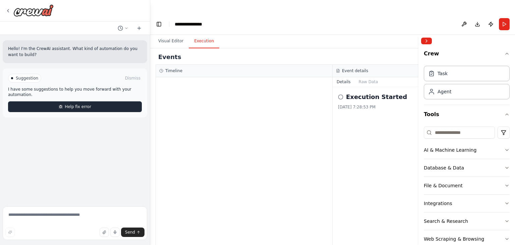
click at [80, 104] on span "Help fix error" at bounding box center [78, 106] width 27 height 5
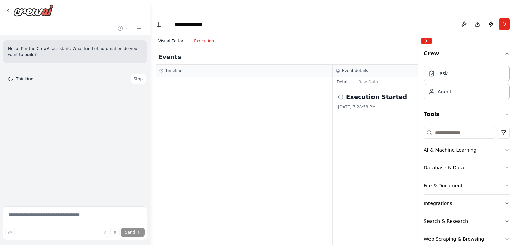
click at [172, 34] on button "Visual Editor" at bounding box center [171, 41] width 36 height 14
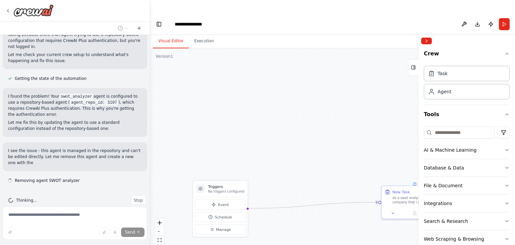
scroll to position [63, 0]
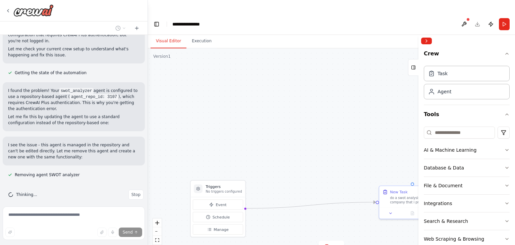
drag, startPoint x: 148, startPoint y: 141, endPoint x: 148, endPoint y: 128, distance: 13.4
click at [148, 128] on div "**********" at bounding box center [257, 135] width 515 height 245
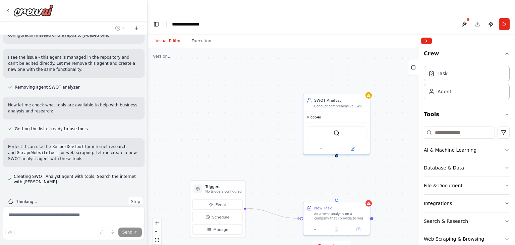
scroll to position [164, 0]
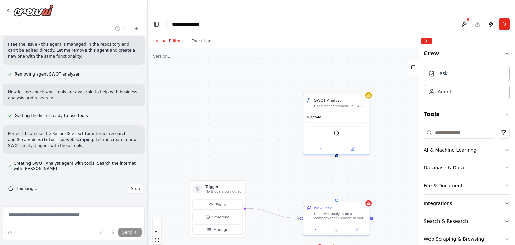
click at [342, 244] on icon at bounding box center [343, 246] width 5 height 5
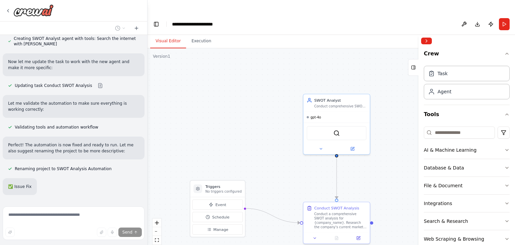
scroll to position [311, 0]
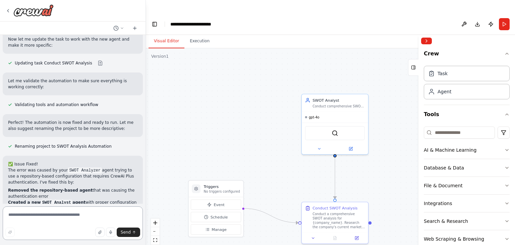
drag, startPoint x: 145, startPoint y: 150, endPoint x: 146, endPoint y: 156, distance: 6.1
click at [146, 156] on div "Hello! I'm the CrewAI assistant. What kind of automation do you want to build? …" at bounding box center [257, 135] width 515 height 245
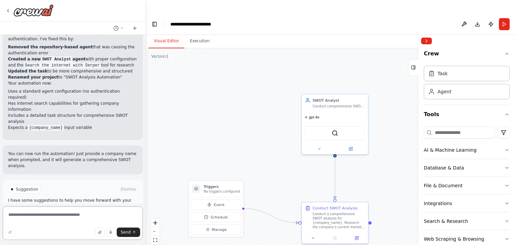
scroll to position [460, 0]
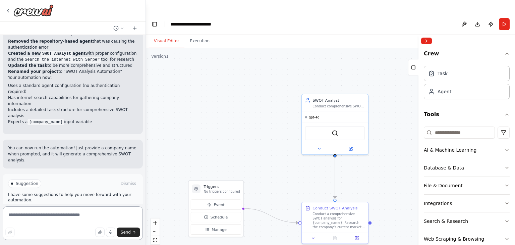
click at [70, 213] on textarea at bounding box center [73, 223] width 140 height 34
type textarea "**********"
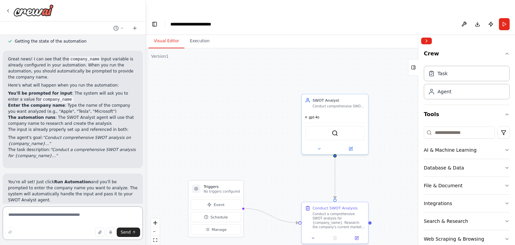
scroll to position [713, 0]
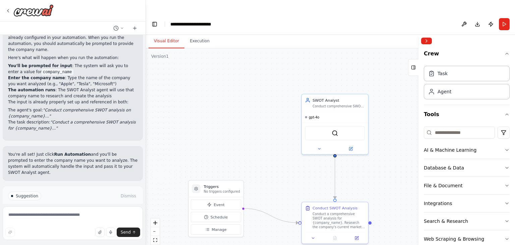
click at [119, 219] on button "Run Automation" at bounding box center [73, 224] width 130 height 11
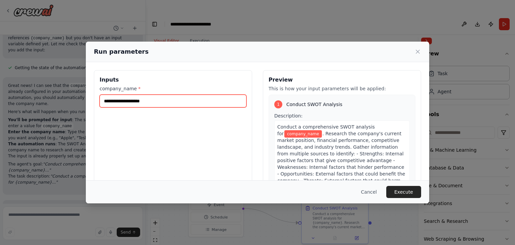
click at [192, 100] on input "company_name *" at bounding box center [173, 101] width 147 height 13
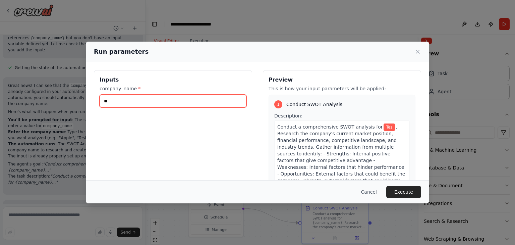
type input "*"
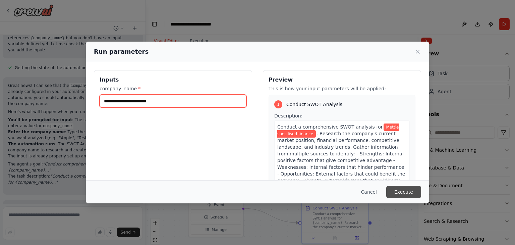
type input "**********"
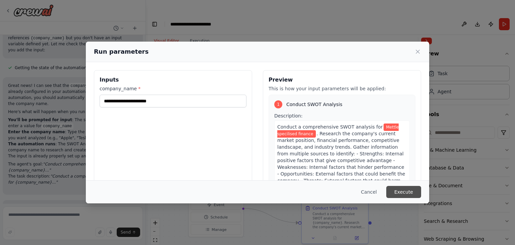
click at [400, 192] on button "Execute" at bounding box center [404, 192] width 35 height 12
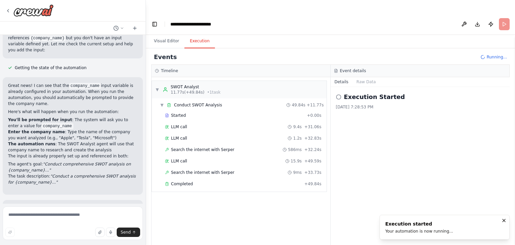
scroll to position [713, 0]
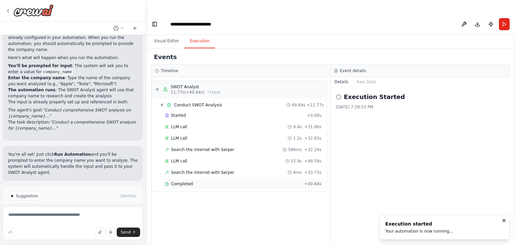
click at [192, 181] on div "Completed" at bounding box center [233, 183] width 137 height 5
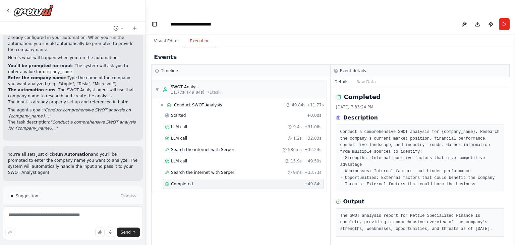
click at [372, 213] on pre "The SWOT analysis report for Mettle Specialized Finance is complete, providing …" at bounding box center [421, 223] width 160 height 20
click at [363, 77] on button "Raw Data" at bounding box center [367, 81] width 28 height 9
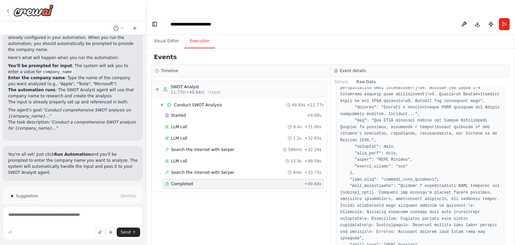
scroll to position [510, 0]
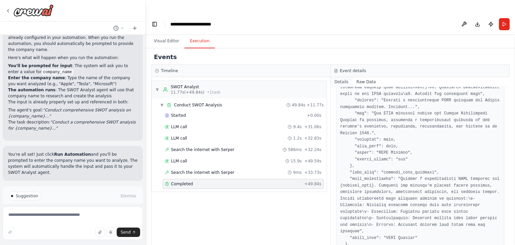
click at [340, 77] on button "Details" at bounding box center [342, 81] width 22 height 9
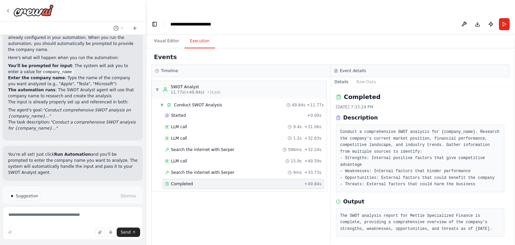
click at [391, 213] on pre "The SWOT analysis report for Mettle Specialized Finance is complete, providing …" at bounding box center [421, 223] width 160 height 20
click at [430, 213] on pre "The SWOT analysis report for Mettle Specialized Finance is complete, providing …" at bounding box center [421, 223] width 160 height 20
click at [23, 214] on textarea at bounding box center [73, 223] width 140 height 34
type textarea "*"
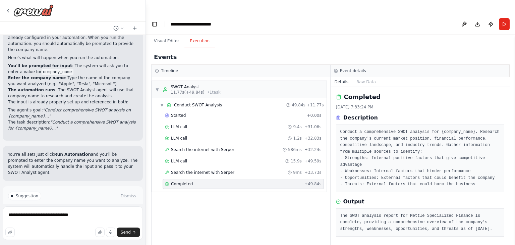
drag, startPoint x: 468, startPoint y: 210, endPoint x: 339, endPoint y: 197, distance: 130.3
click at [339, 208] on div "The SWOT analysis report for Mettle Specialized Finance is complete, providing …" at bounding box center [420, 222] width 169 height 29
copy pre "The SWOT analysis report for Mettle Specialized Finance is complete, providing …"
click at [78, 218] on textarea "**********" at bounding box center [73, 223] width 140 height 34
paste textarea "**********"
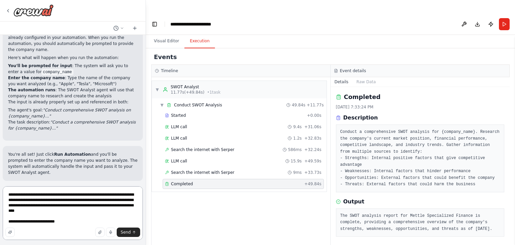
type textarea "**********"
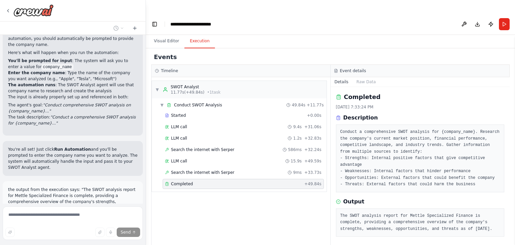
scroll to position [744, 0]
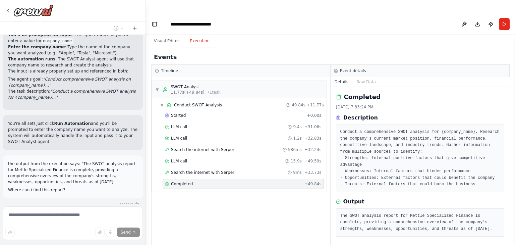
click at [187, 181] on span "Completed" at bounding box center [182, 183] width 22 height 5
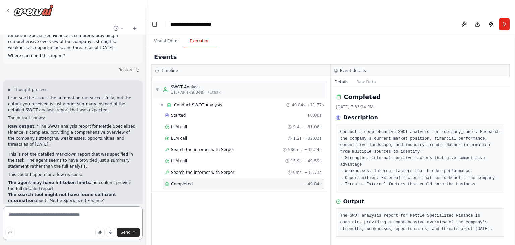
scroll to position [850, 0]
